Goal: Task Accomplishment & Management: Complete application form

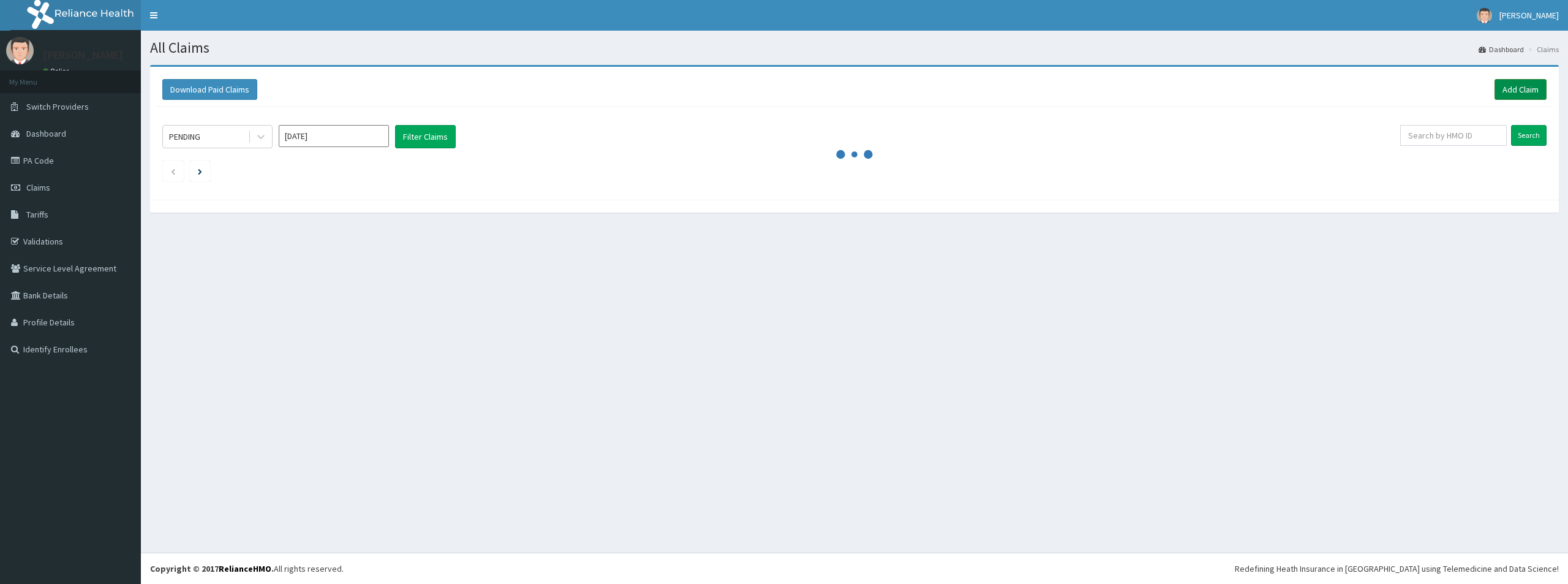
click at [1519, 91] on link "Add Claim" at bounding box center [1521, 90] width 52 height 21
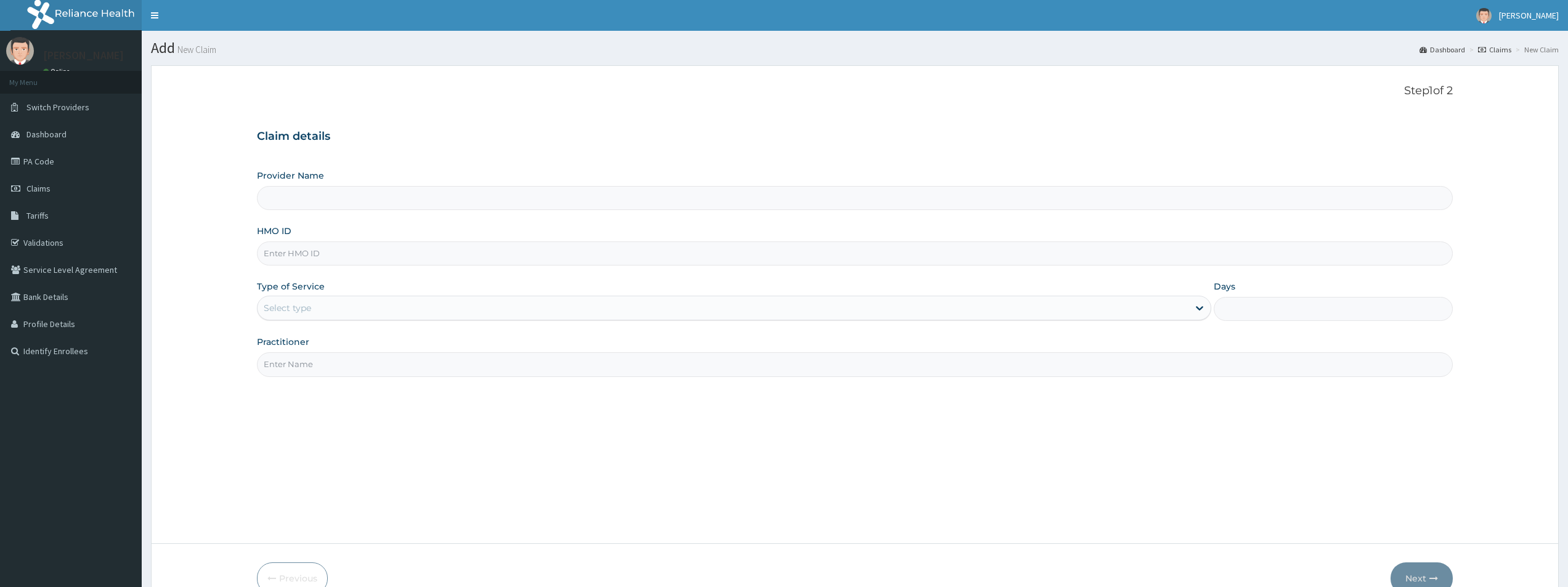
type input "Bodyline Gym- Lekki"
type input "1"
click at [289, 254] on input "HMO ID" at bounding box center [855, 253] width 1196 height 24
type input "BEE/10001/A"
click at [355, 361] on input "Practitioner" at bounding box center [855, 364] width 1196 height 24
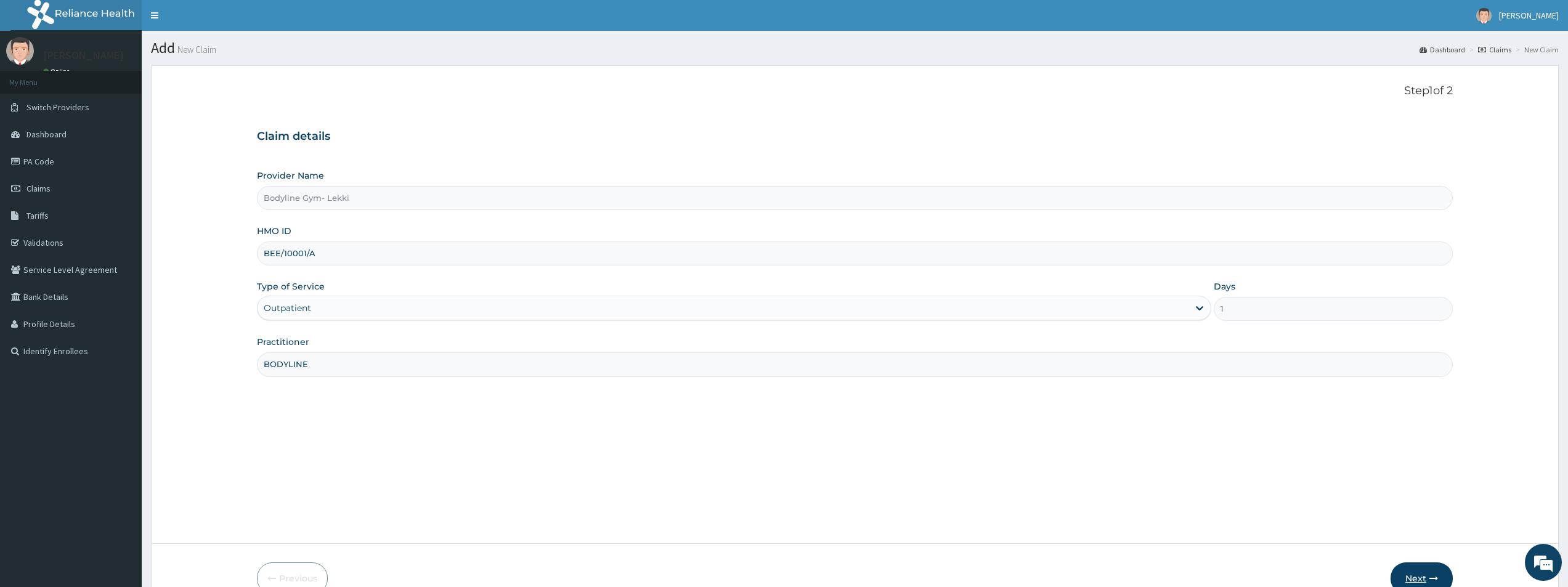
type input "BODYLINE"
click at [1436, 578] on icon "button" at bounding box center [1434, 578] width 8 height 8
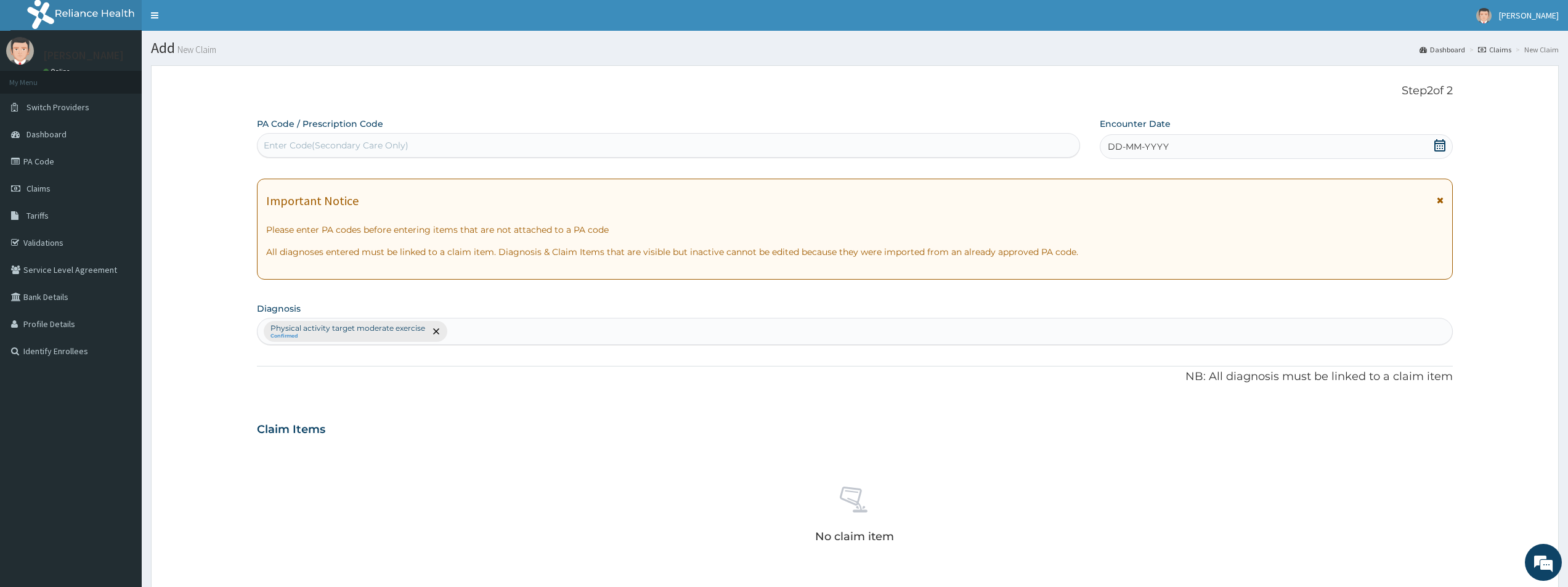
click at [484, 140] on div "Enter Code(Secondary Care Only)" at bounding box center [669, 145] width 822 height 20
type input "PA/44E71F"
click at [1274, 151] on div "DD-MM-YYYY" at bounding box center [1276, 147] width 353 height 25
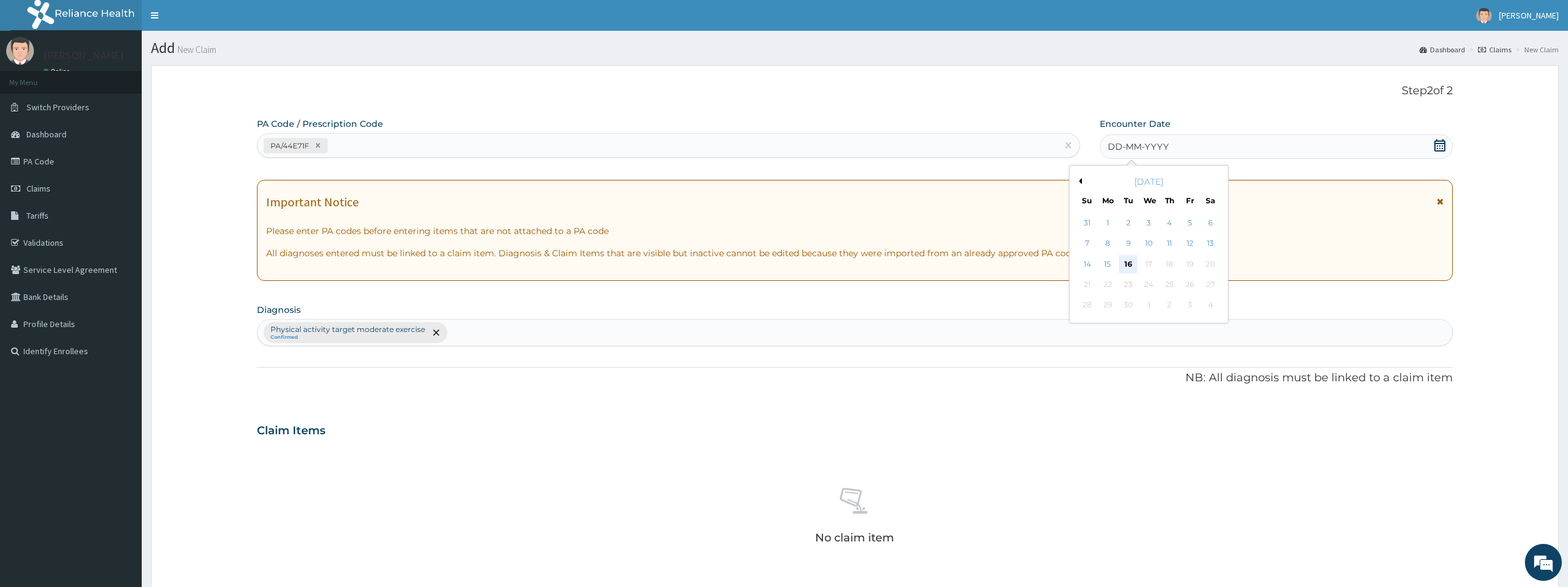
click at [1131, 265] on div "16" at bounding box center [1128, 264] width 18 height 18
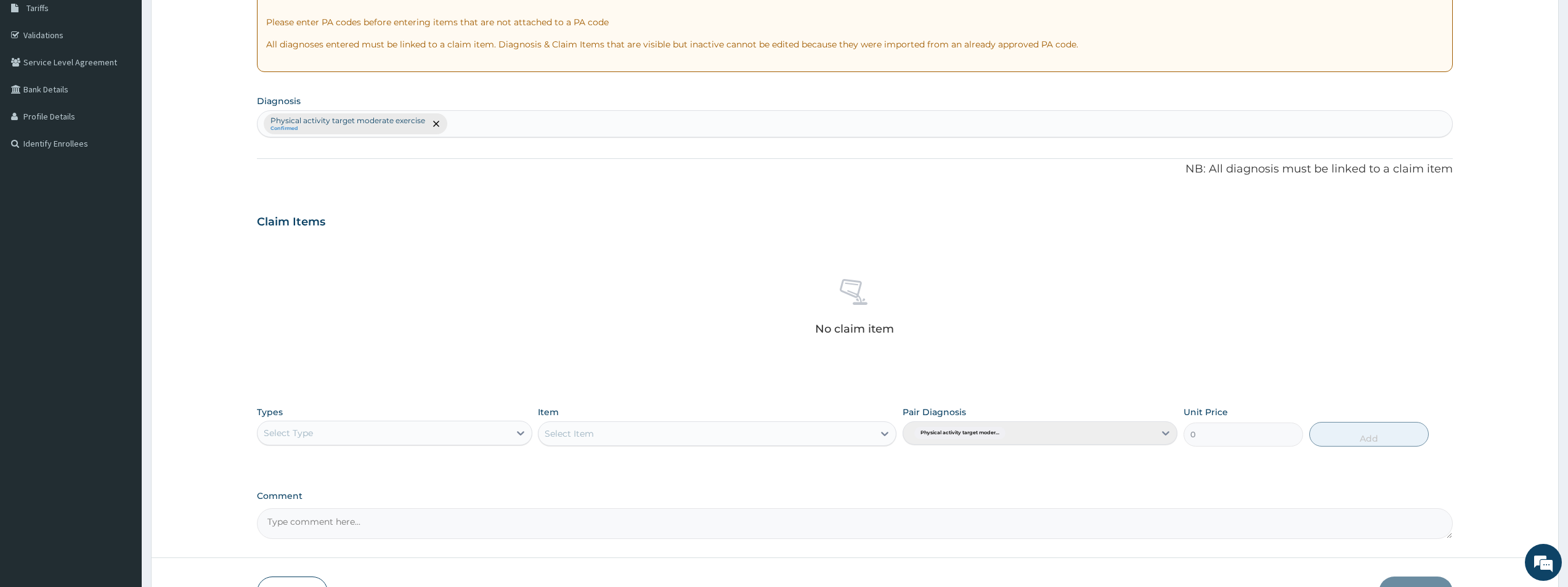
scroll to position [228, 0]
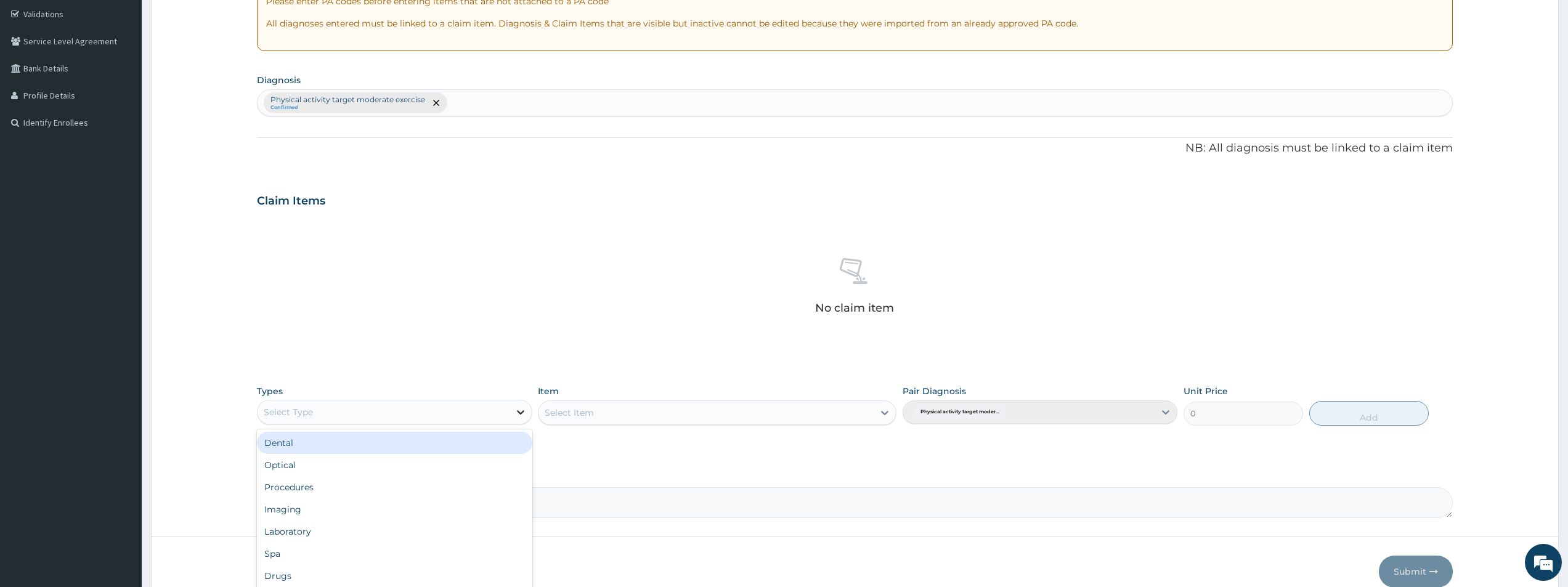
click at [512, 416] on div at bounding box center [521, 412] width 22 height 22
type input "GYM"
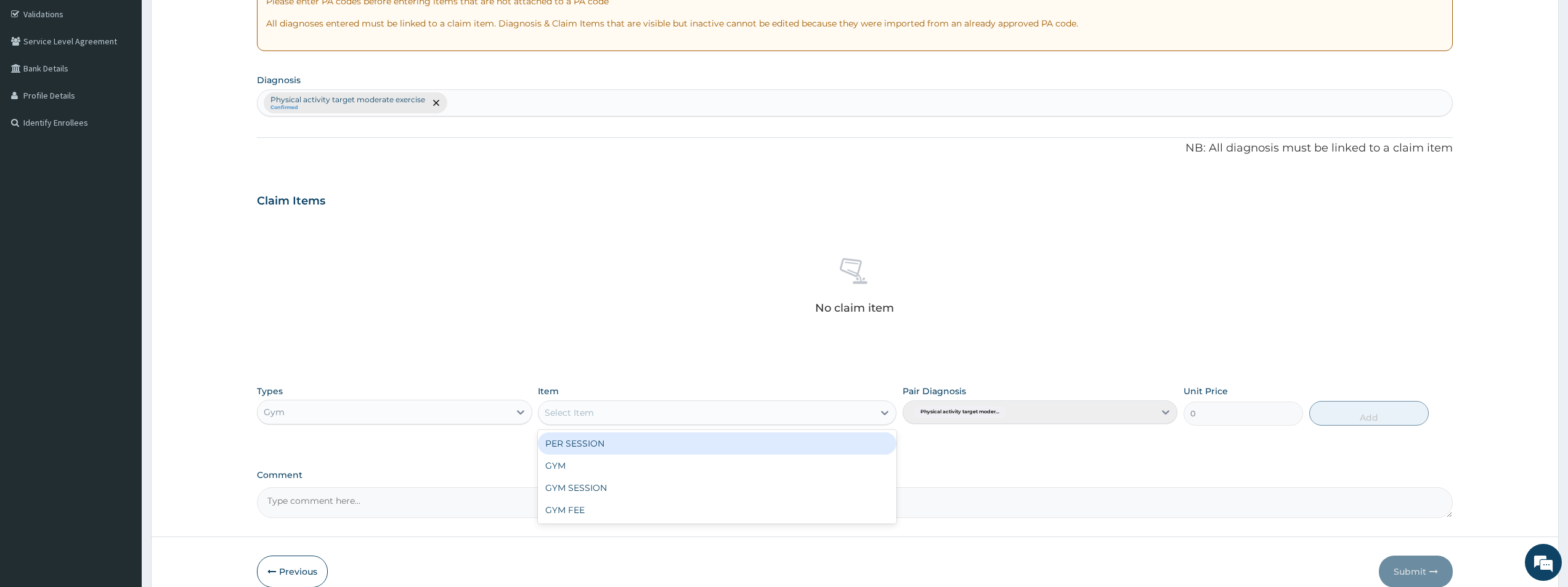
click at [575, 414] on div "Select Item" at bounding box center [570, 412] width 50 height 12
type input "GYM"
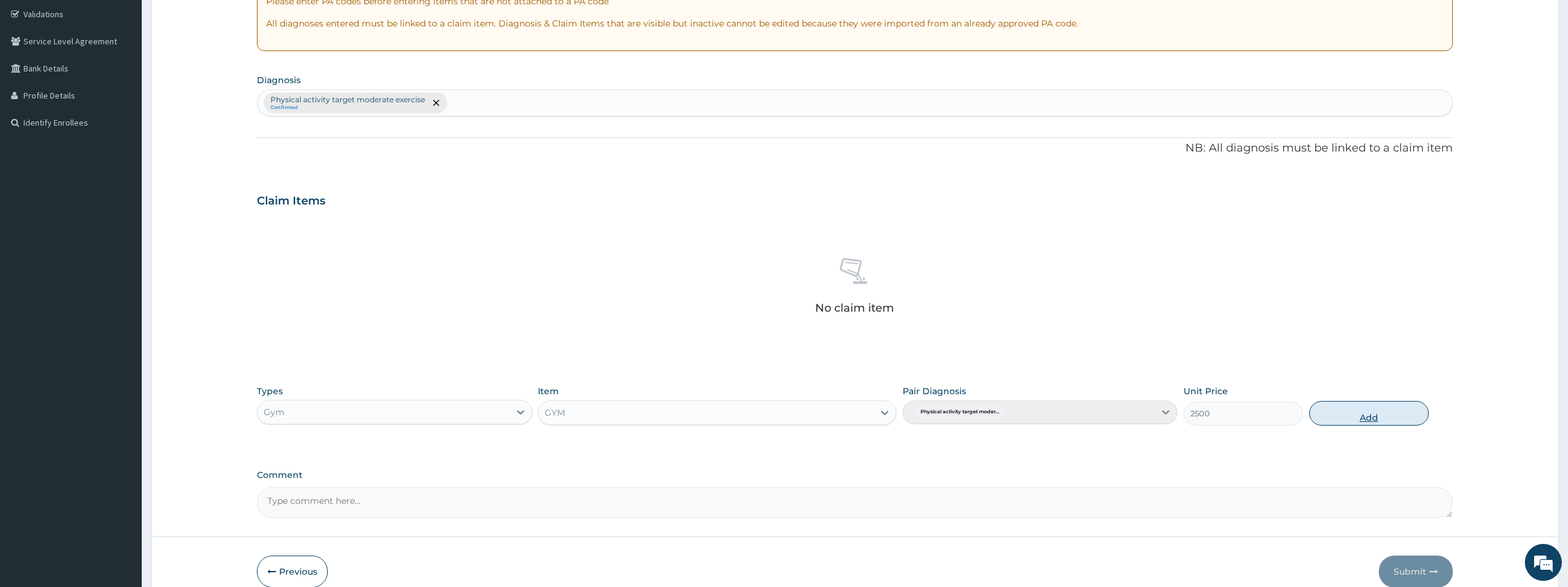
click at [1331, 418] on button "Add" at bounding box center [1368, 414] width 119 height 25
type input "0"
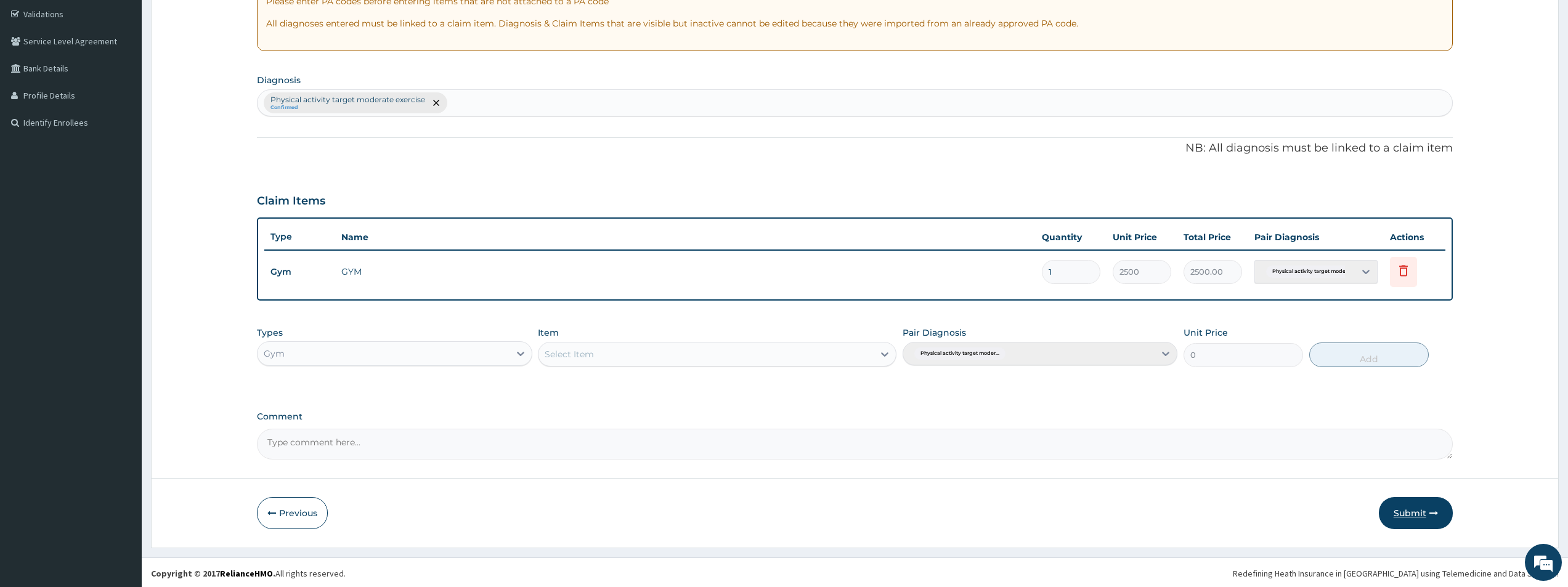
click at [1422, 515] on button "Submit" at bounding box center [1415, 513] width 74 height 32
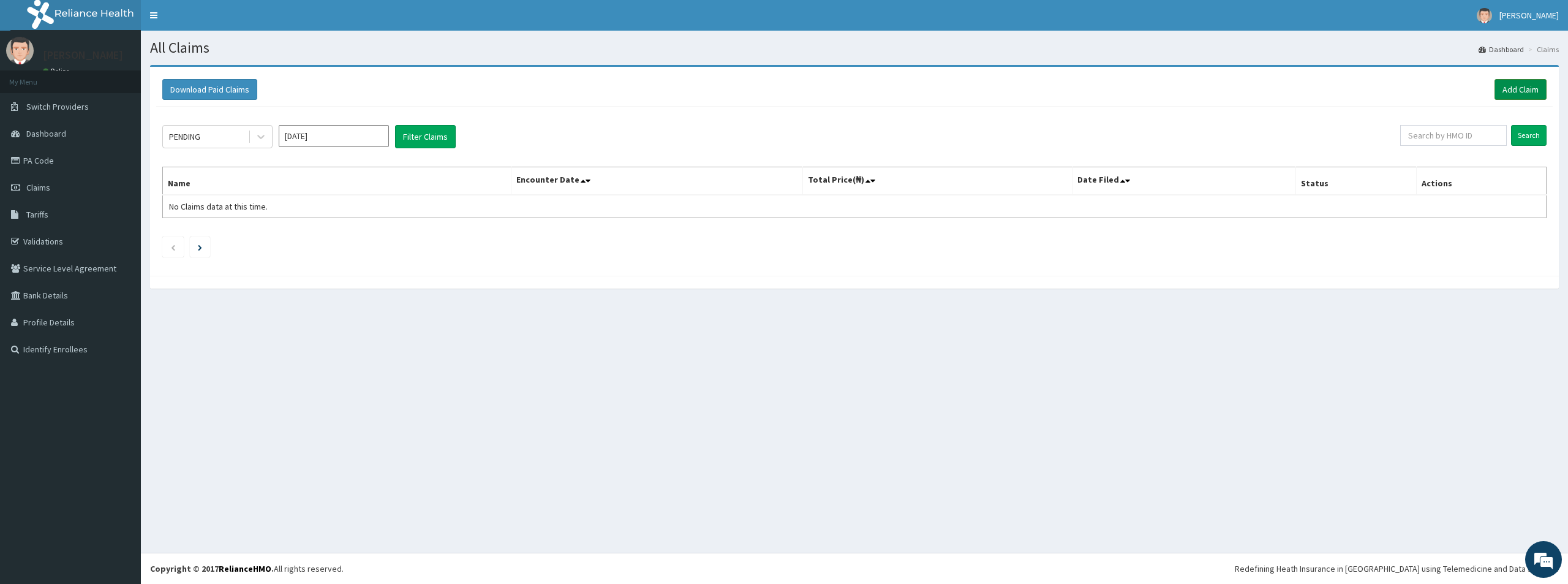
click at [1499, 88] on link "Add Claim" at bounding box center [1521, 90] width 52 height 21
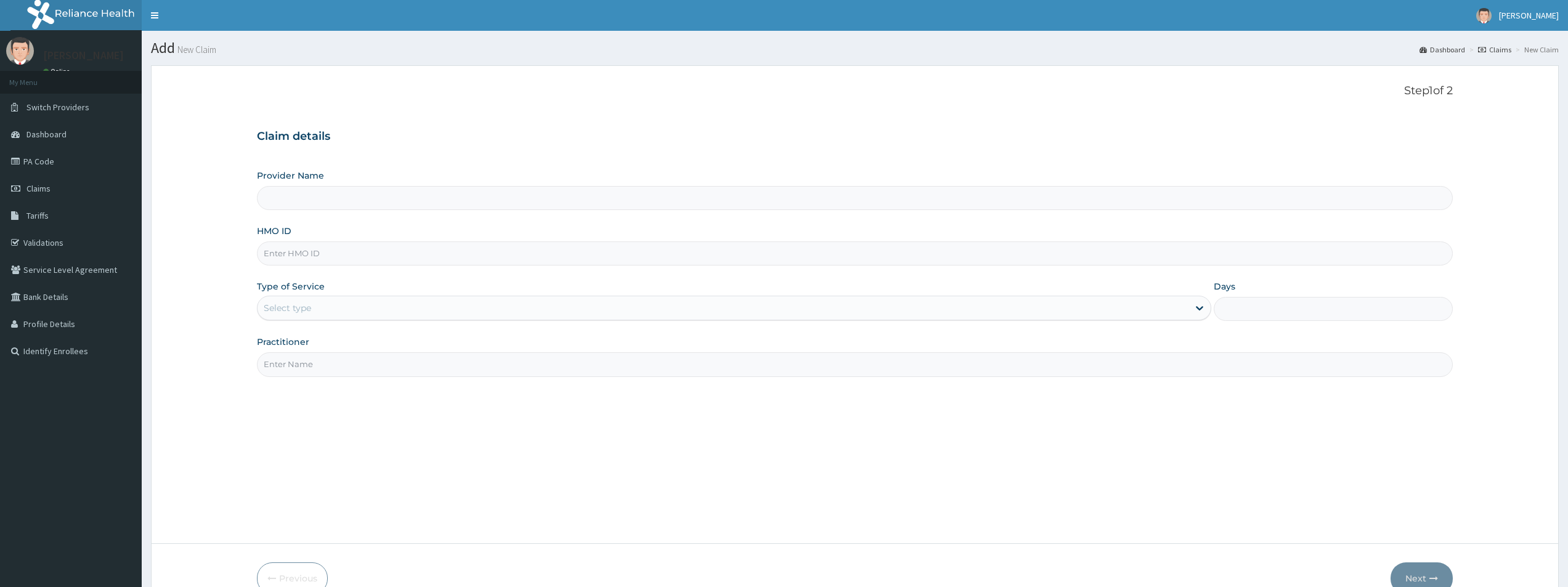
drag, startPoint x: 0, startPoint y: 0, endPoint x: 305, endPoint y: 261, distance: 401.4
click at [305, 261] on input "HMO ID" at bounding box center [855, 253] width 1196 height 24
type input "Bodyline Gym- Lekki"
type input "1"
type input "GHT/10010/A"
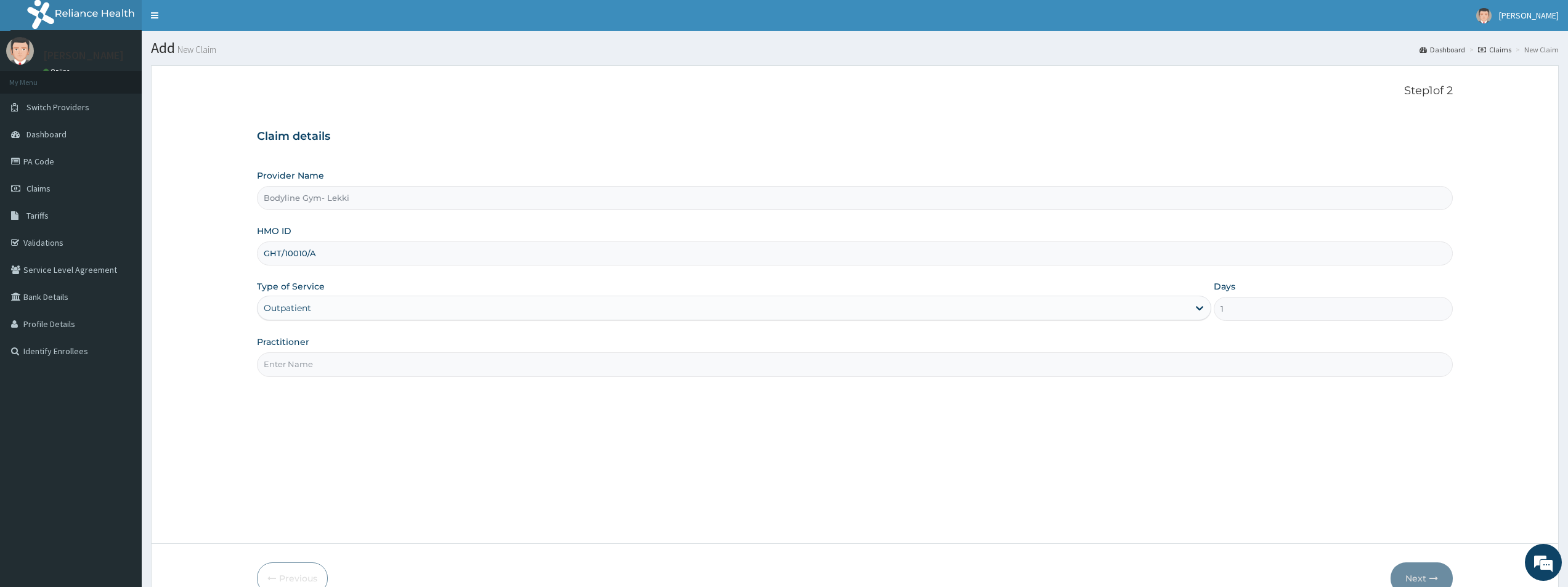
click at [293, 372] on input "Practitioner" at bounding box center [855, 364] width 1196 height 24
type input "BODYLINE"
click at [1421, 569] on button "Next" at bounding box center [1421, 578] width 62 height 32
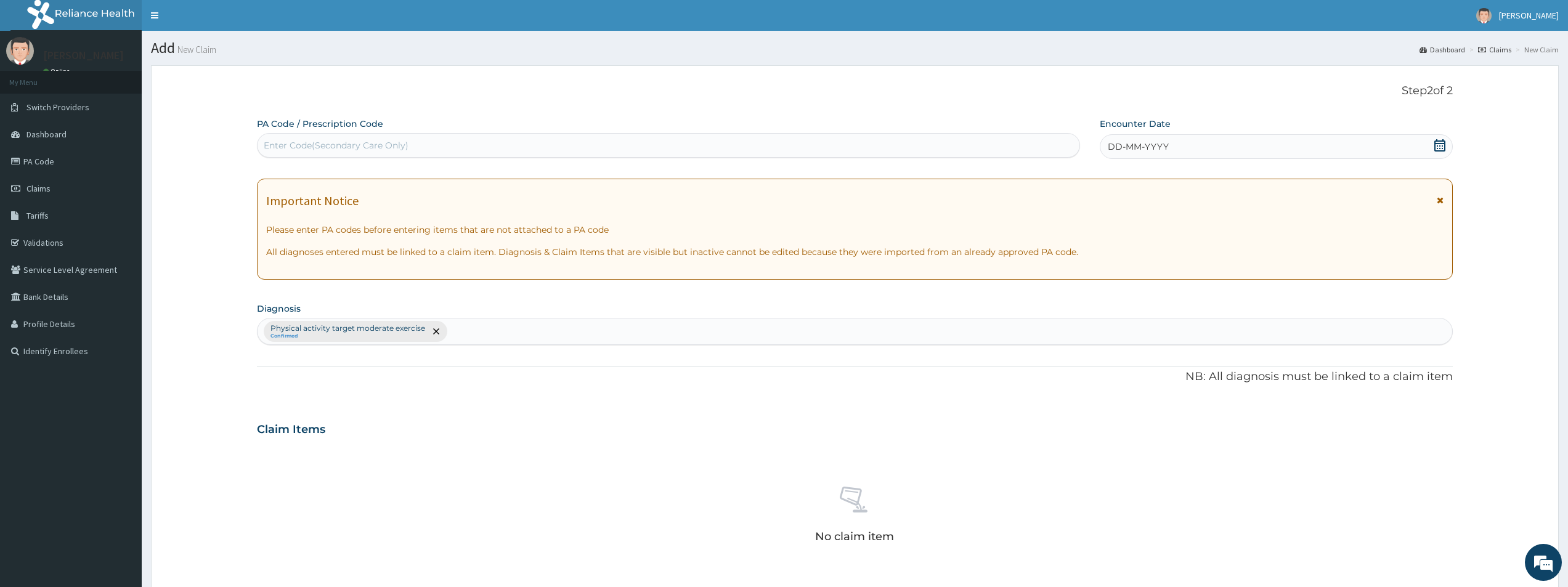
click at [373, 144] on div "Enter Code(Secondary Care Only)" at bounding box center [336, 145] width 145 height 12
type input "PA/2EF508"
click at [1184, 149] on div "DD-MM-YYYY" at bounding box center [1276, 147] width 353 height 25
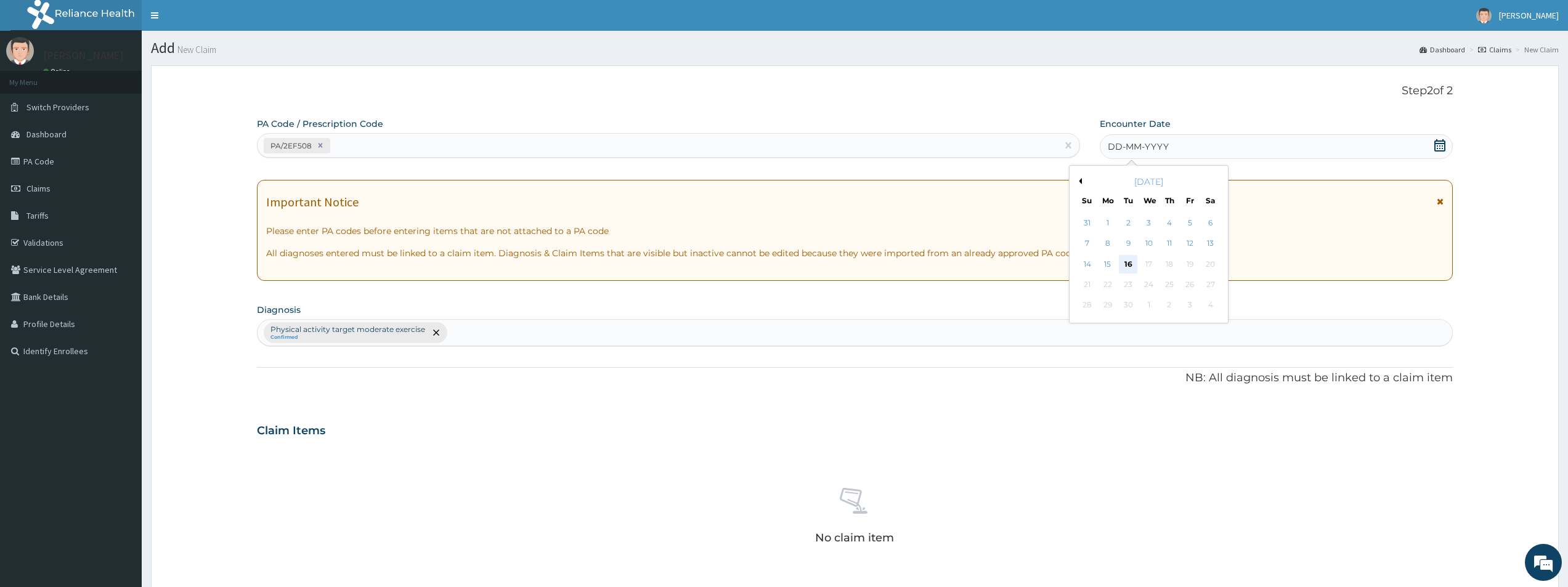
click at [1128, 261] on div "16" at bounding box center [1128, 264] width 18 height 18
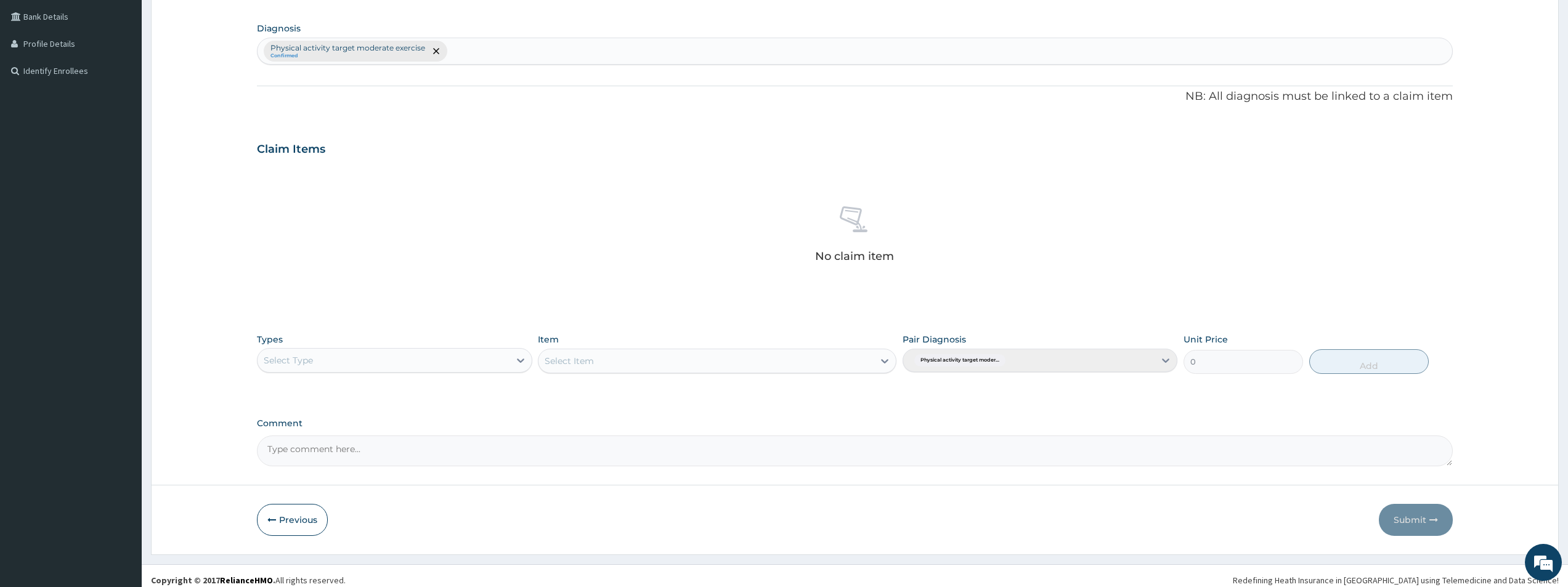
scroll to position [289, 0]
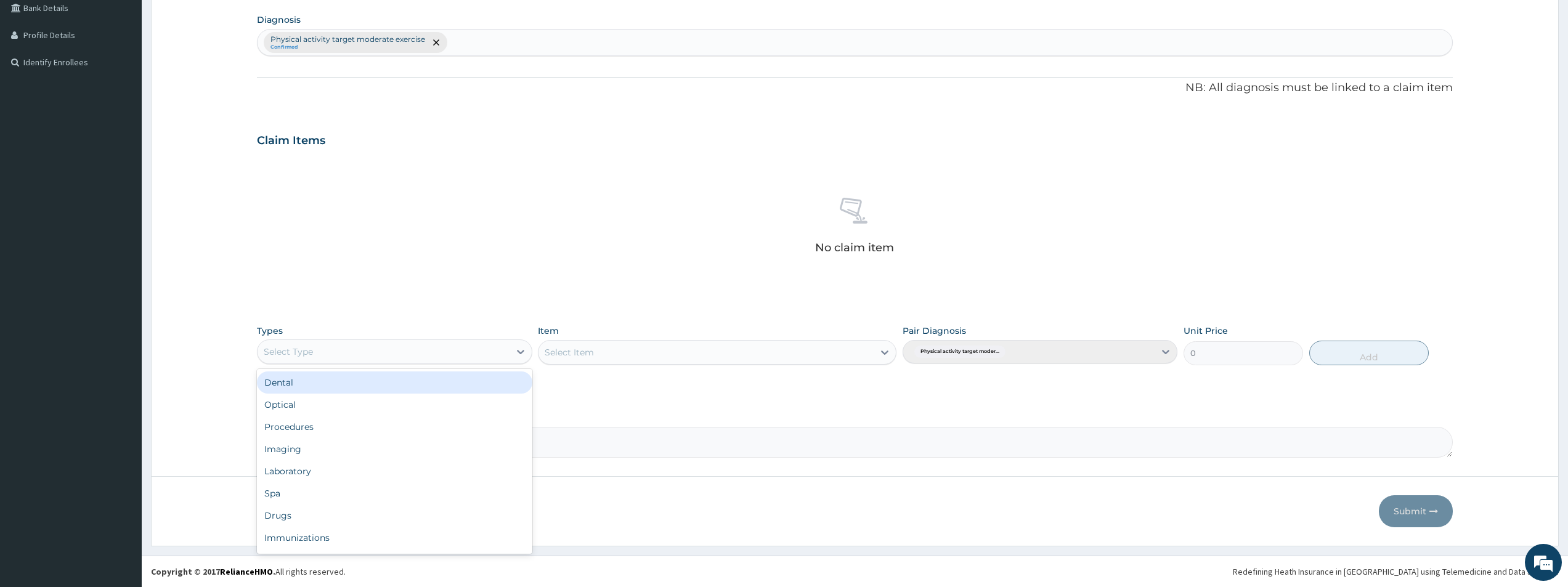
click at [484, 348] on div "Select Type" at bounding box center [383, 352] width 251 height 20
type input "GYM"
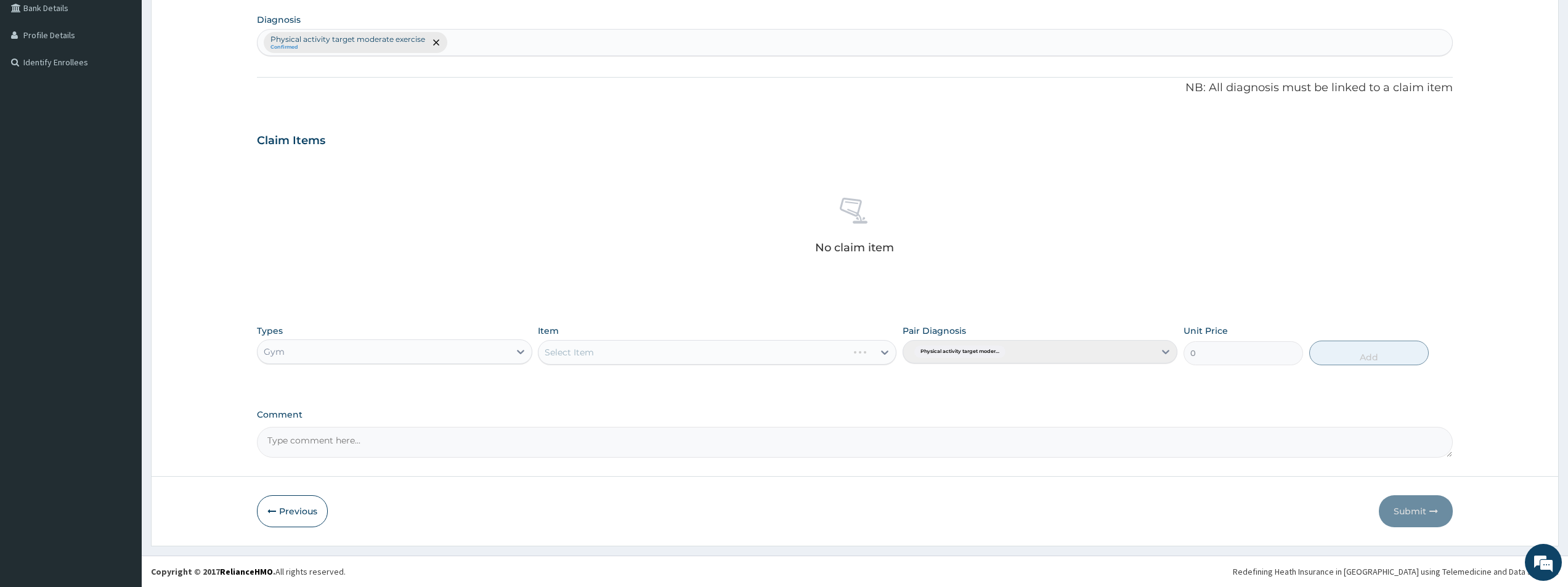
click at [615, 349] on div "Select Item" at bounding box center [717, 352] width 359 height 25
click at [595, 357] on div "Select Item" at bounding box center [706, 352] width 335 height 20
type input "GYM"
drag, startPoint x: 1404, startPoint y: 351, endPoint x: 1411, endPoint y: 472, distance: 121.2
click at [1405, 365] on button "Add" at bounding box center [1368, 353] width 119 height 25
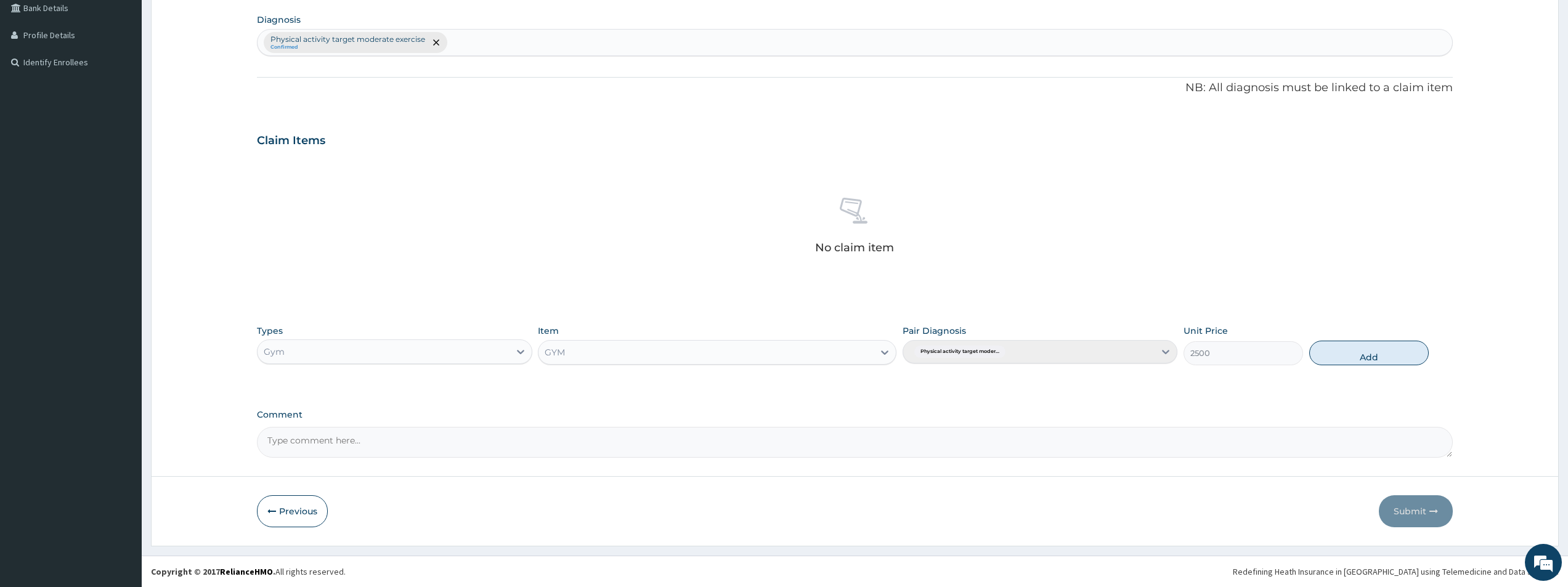
type input "0"
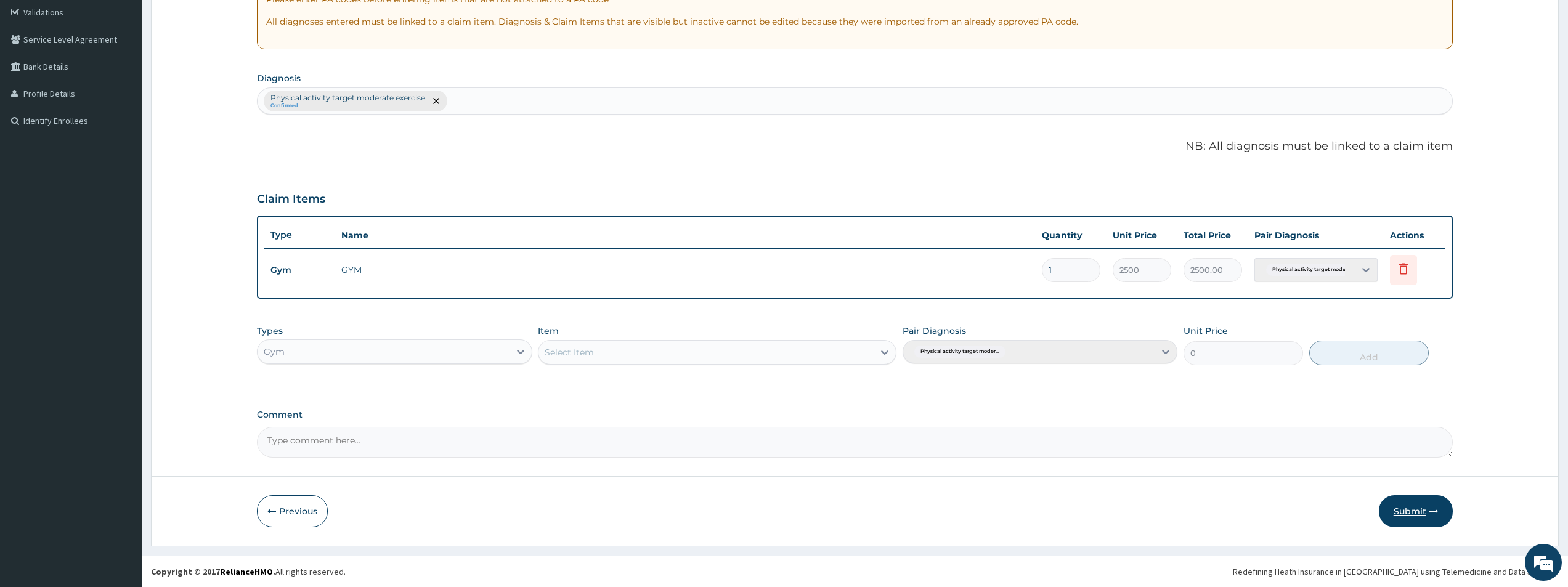
click at [1405, 516] on button "Submit" at bounding box center [1415, 511] width 74 height 32
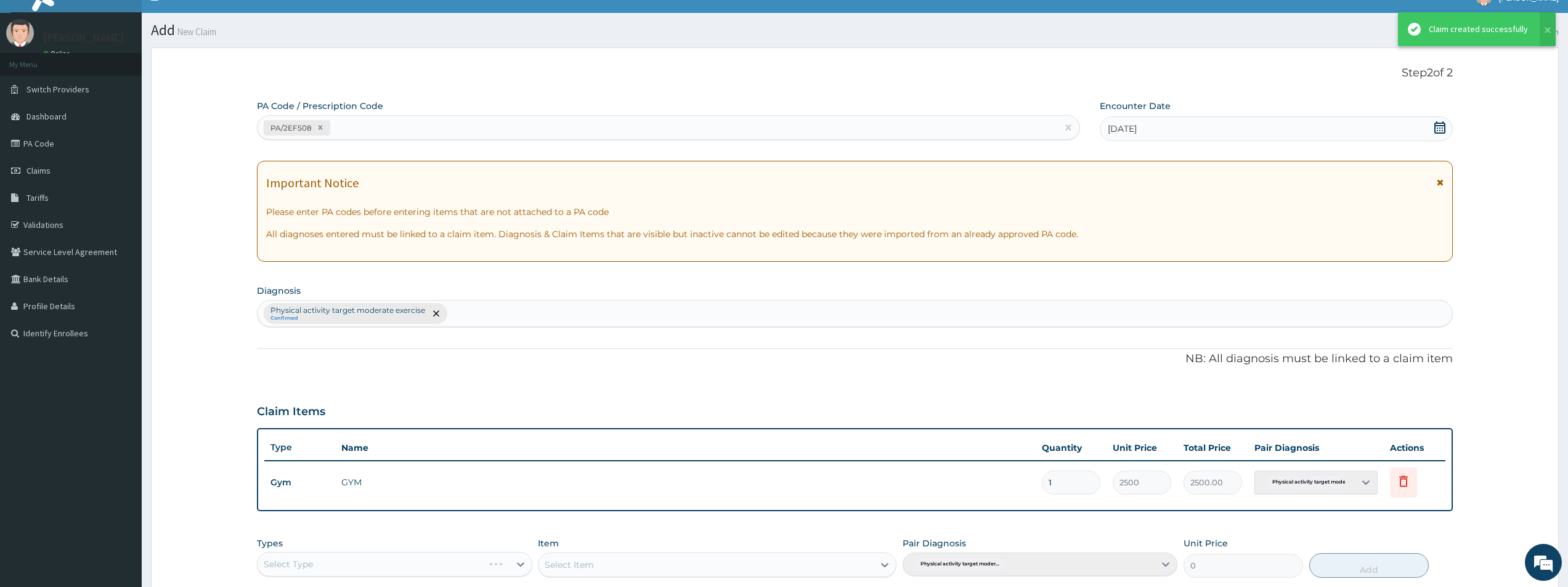
scroll to position [230, 0]
